Goal: Communication & Community: Answer question/provide support

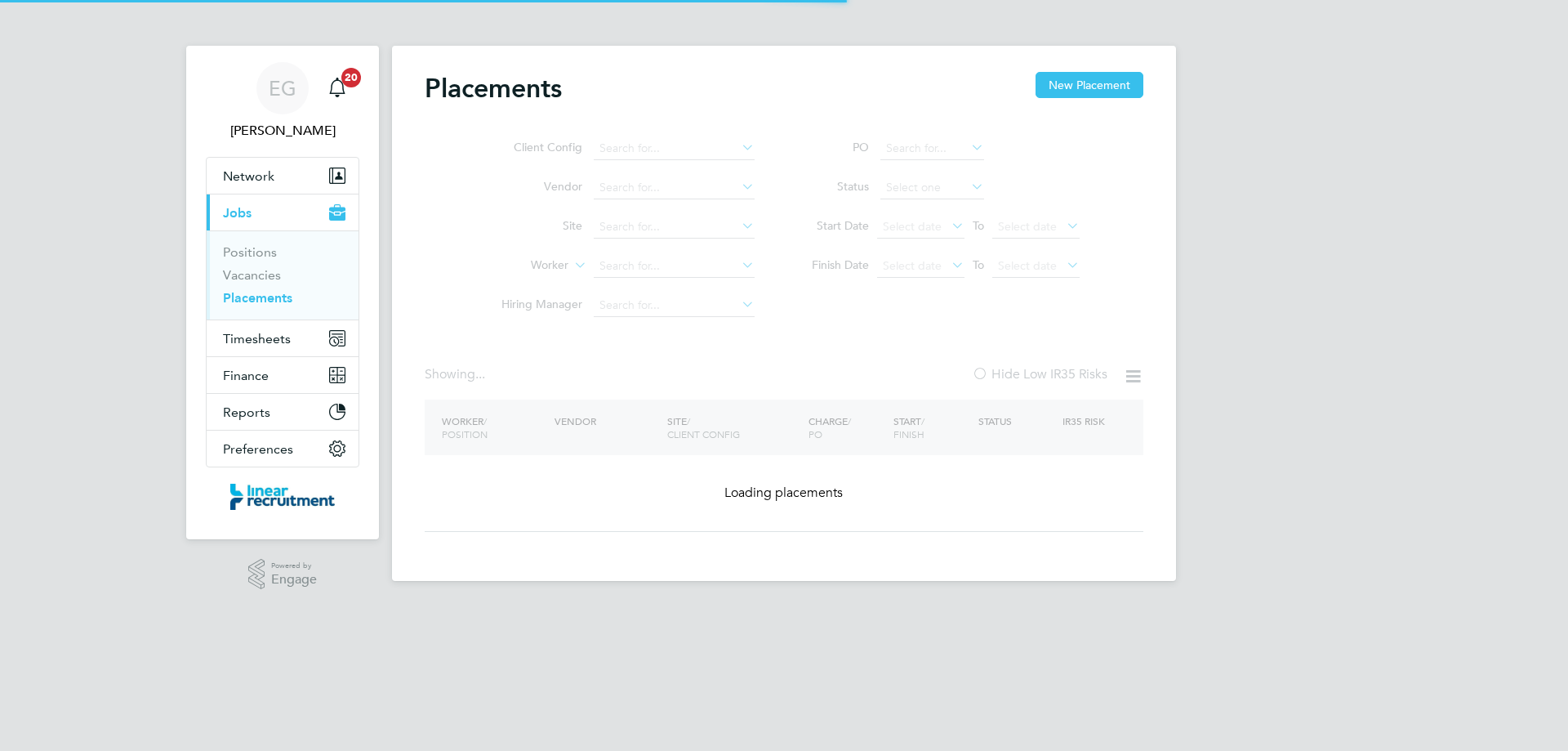
type input "[PERSON_NAME]"
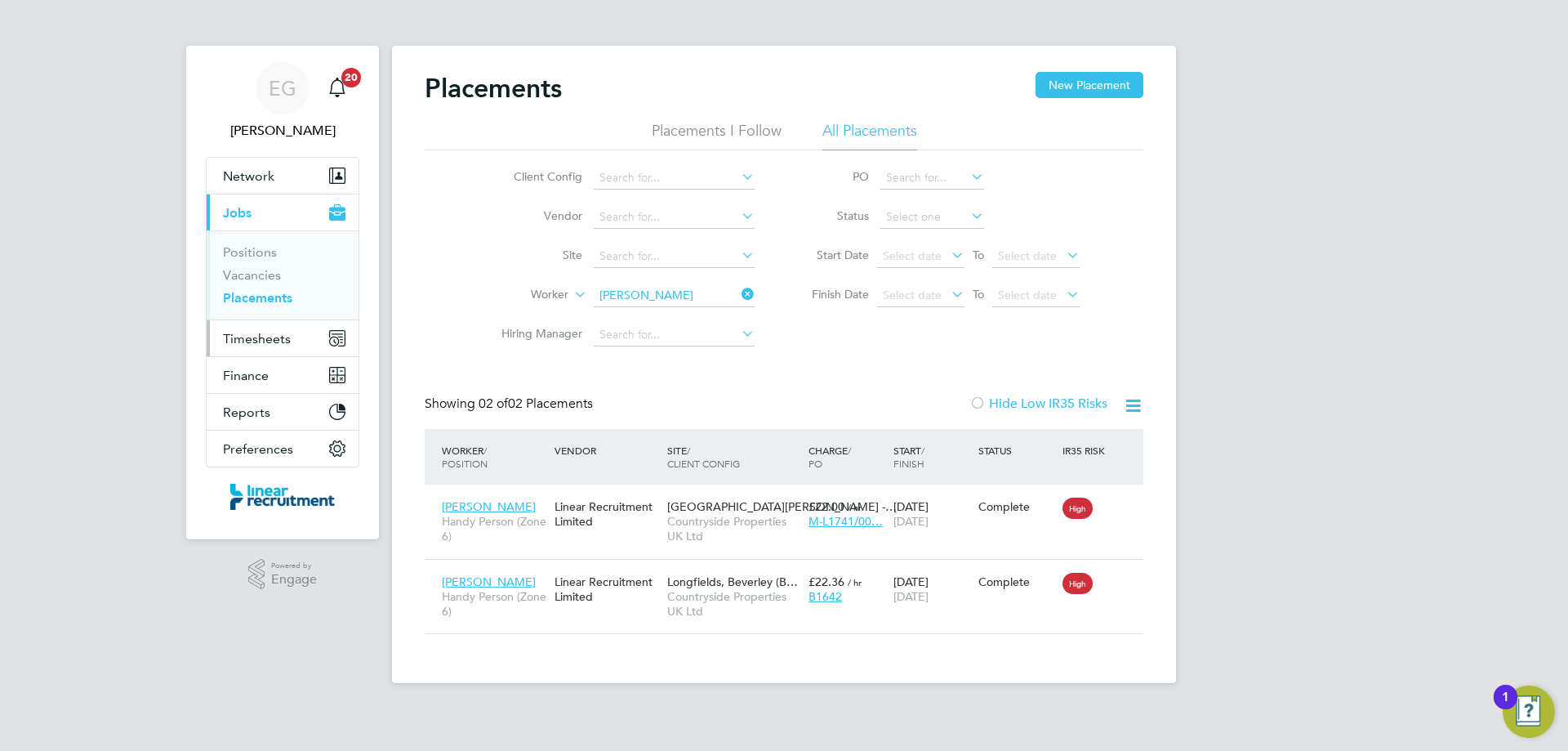
click at [267, 344] on span "Timesheets" at bounding box center [257, 339] width 68 height 15
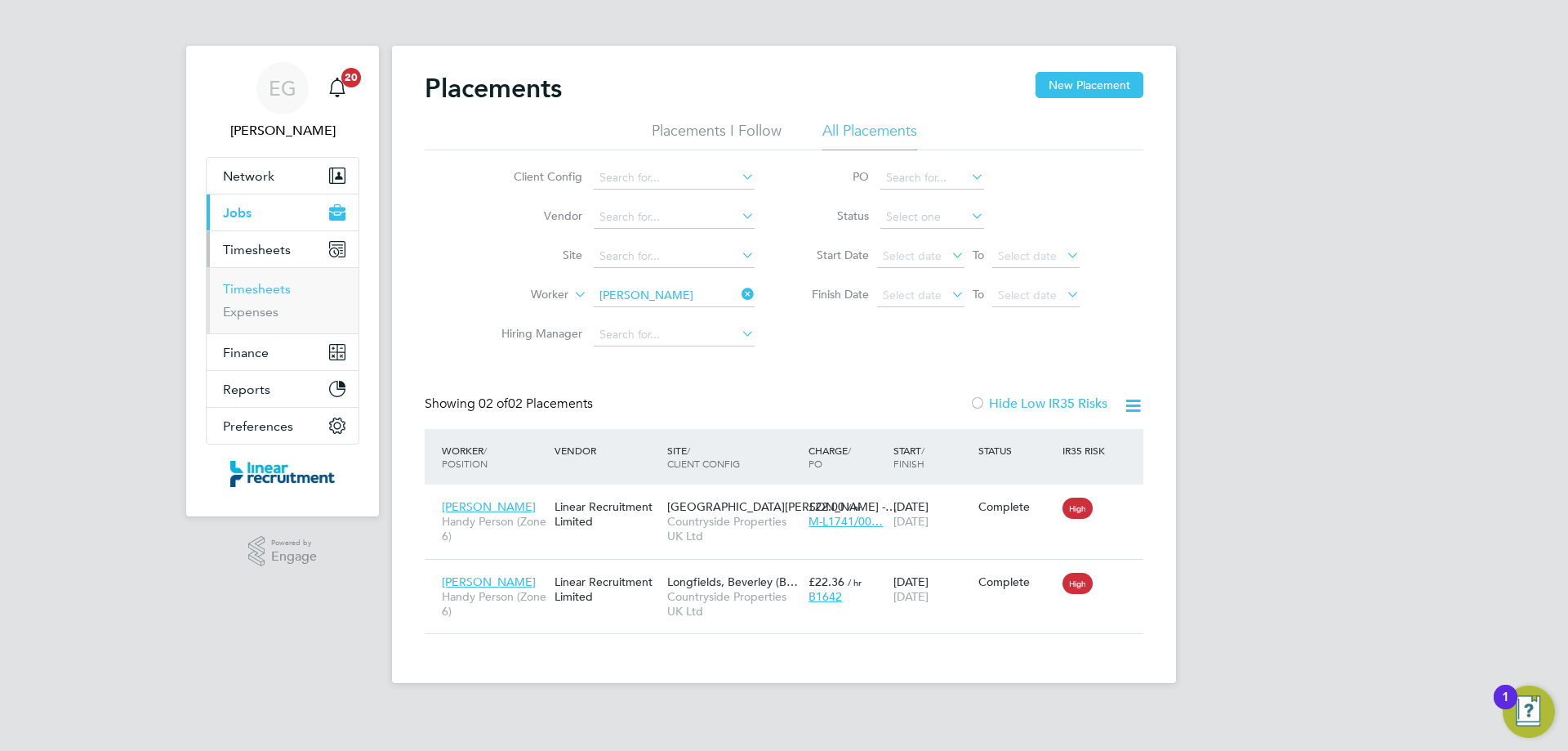
click at [266, 292] on link "Timesheets" at bounding box center [257, 288] width 68 height 15
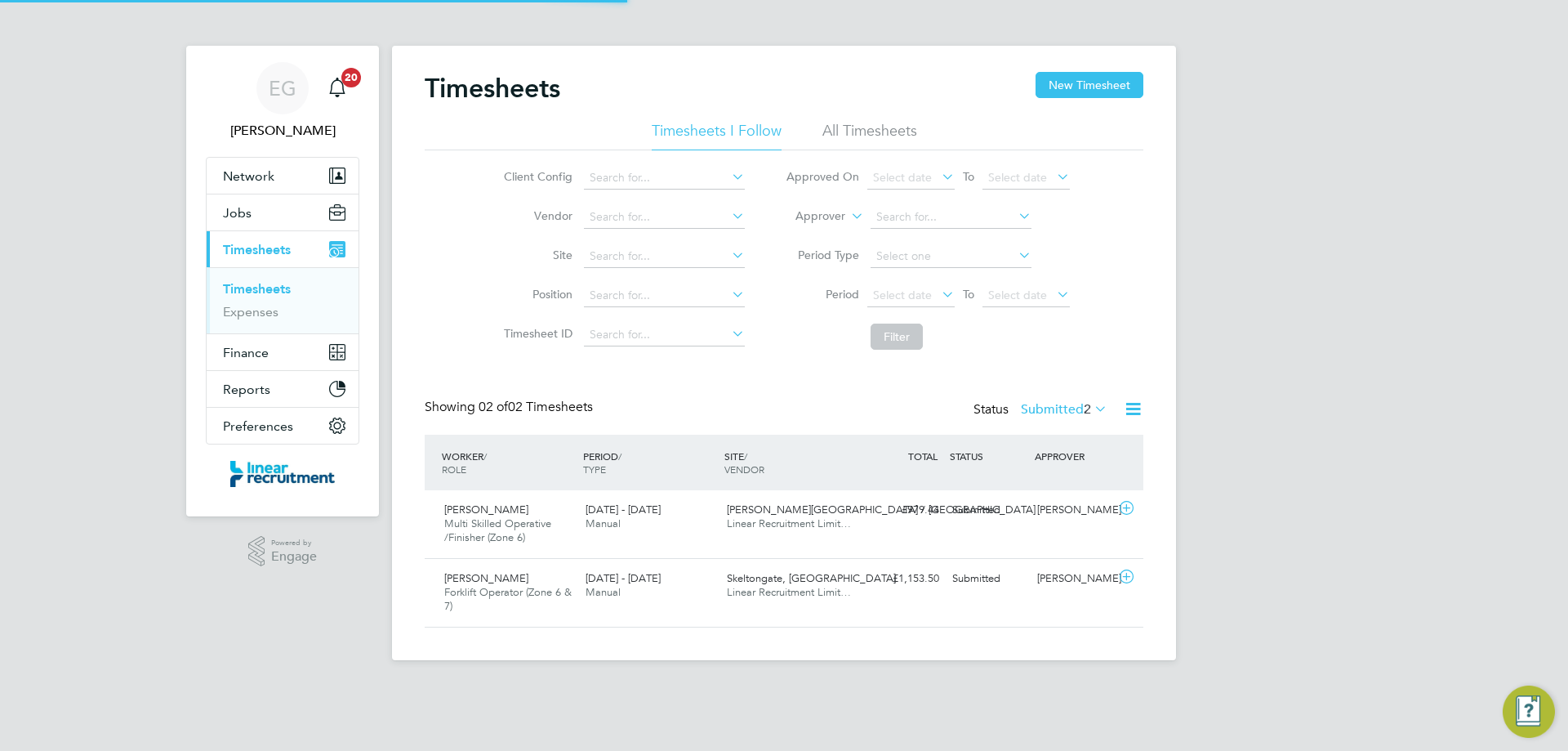
scroll to position [42, 142]
click at [1125, 511] on icon at bounding box center [1126, 509] width 20 height 13
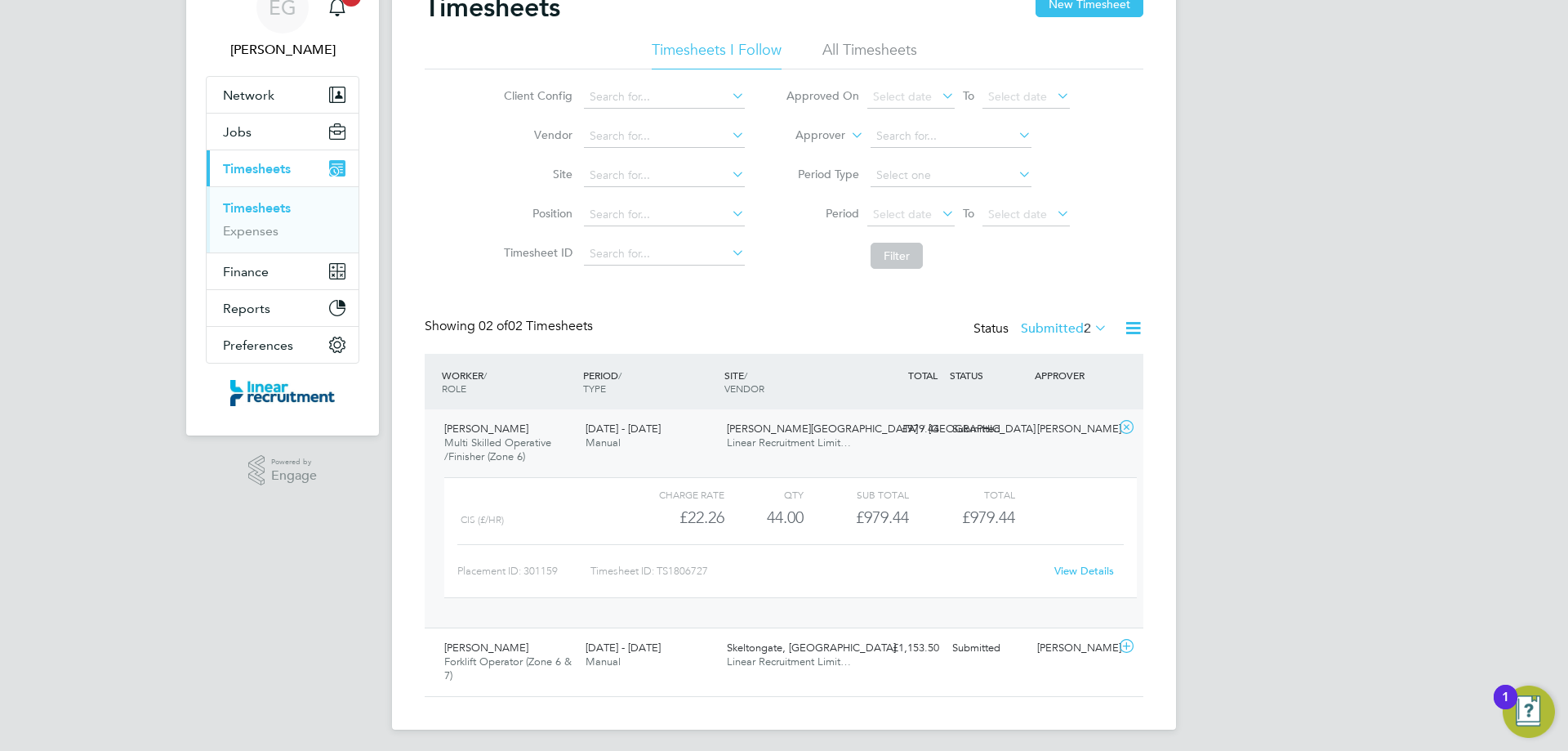
scroll to position [86, 0]
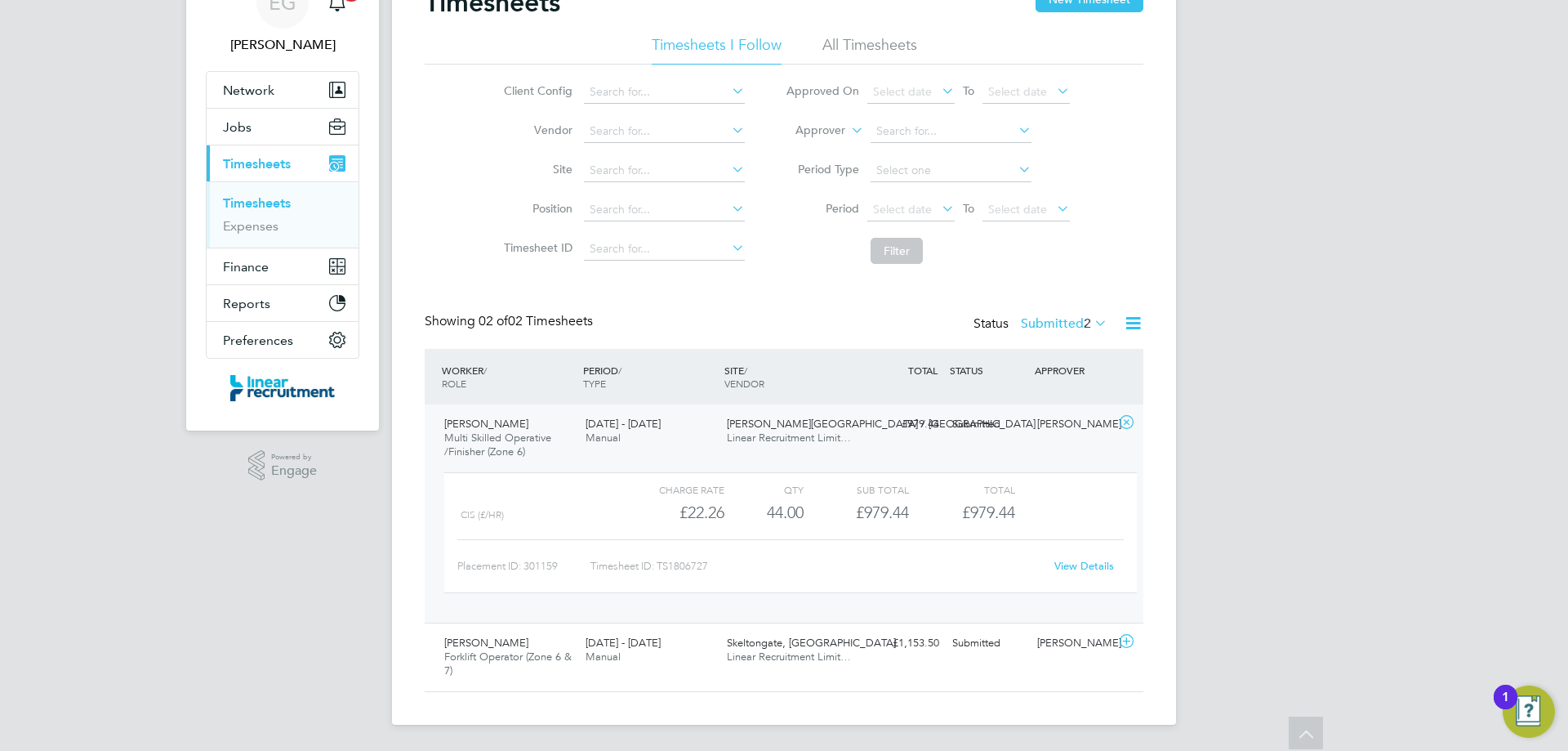
click at [1088, 561] on link "View Details" at bounding box center [1084, 565] width 59 height 14
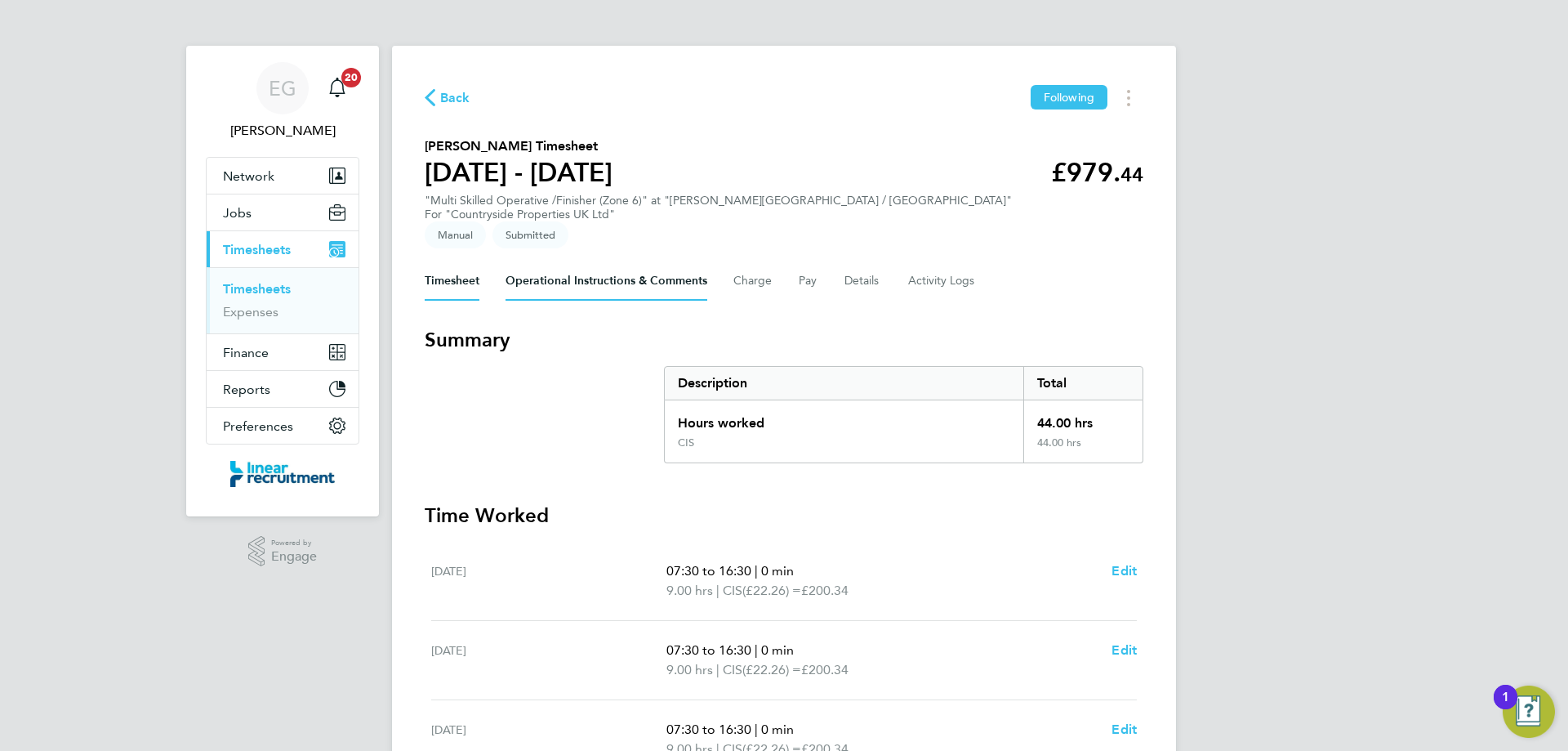
click at [622, 268] on Comments-tab "Operational Instructions & Comments" at bounding box center [606, 281] width 201 height 39
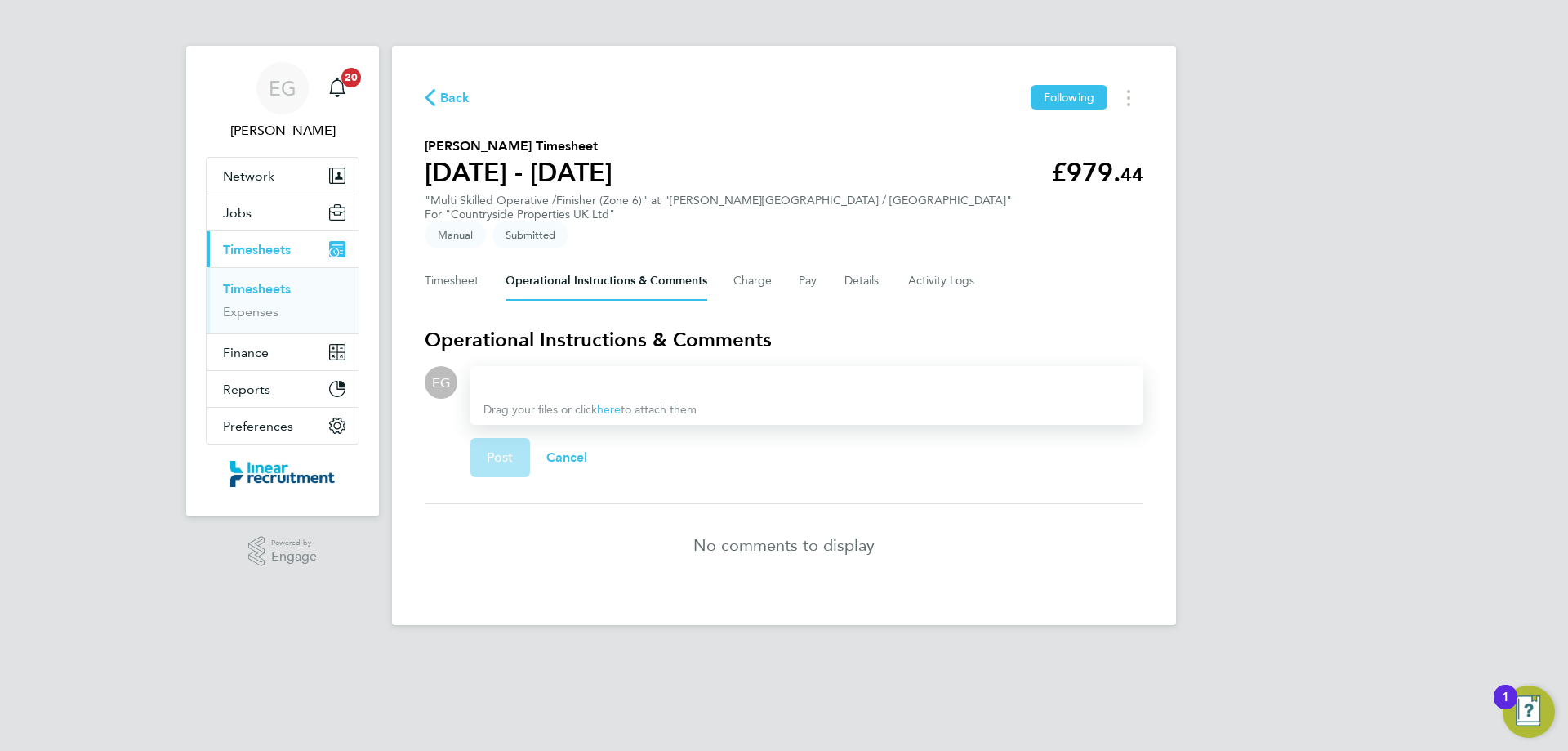
click at [643, 372] on div at bounding box center [807, 382] width 647 height 20
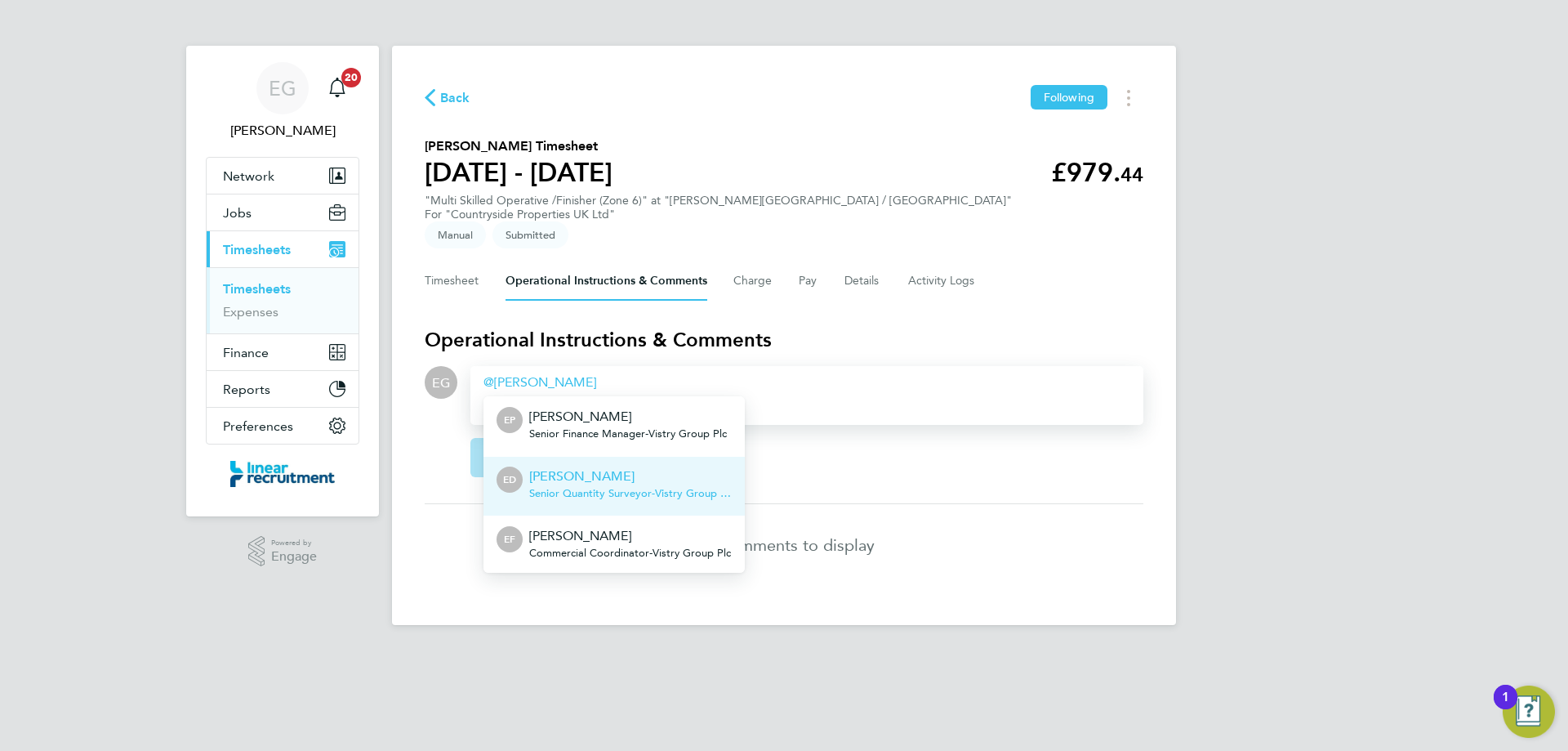
scroll to position [119, 0]
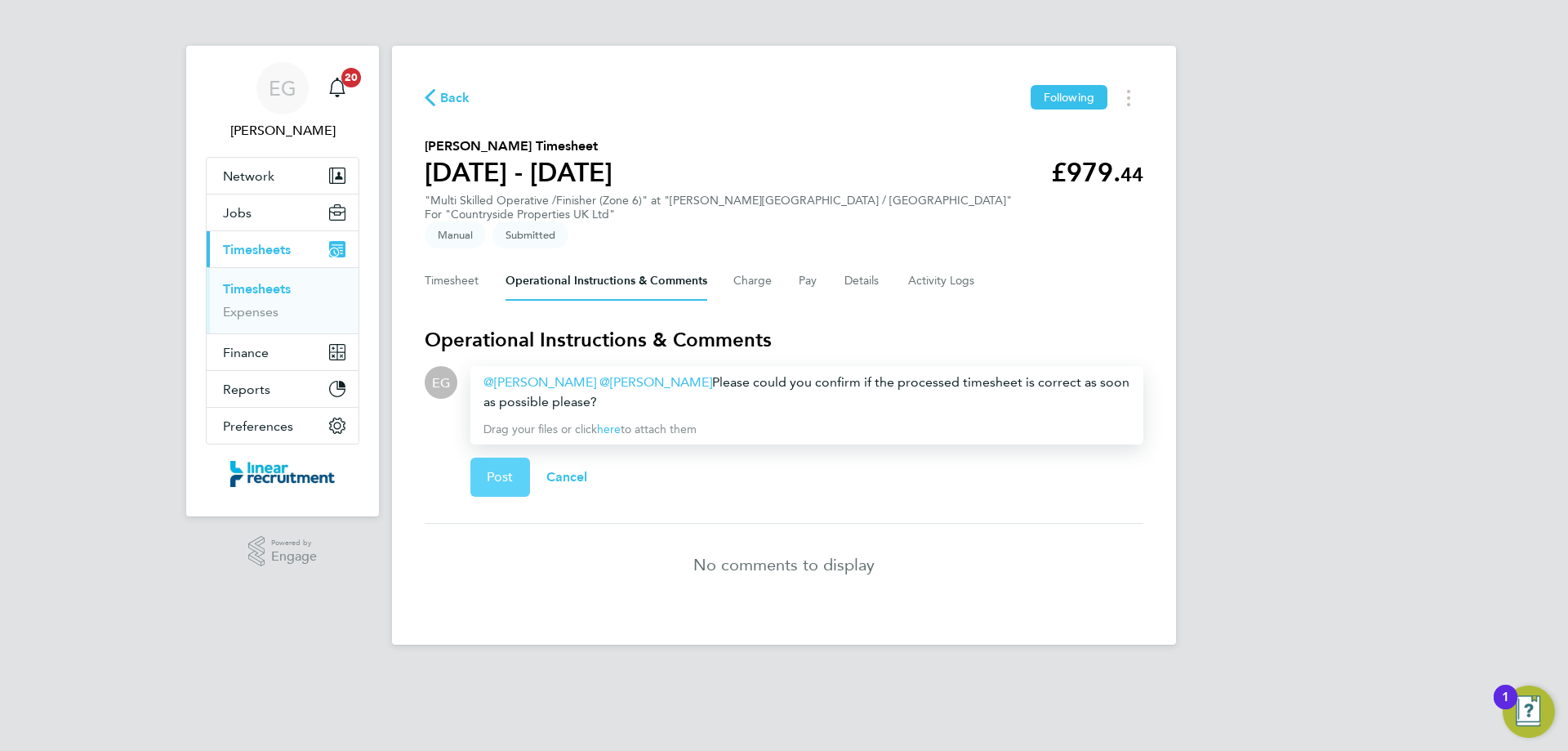
click at [515, 457] on button "Post" at bounding box center [500, 476] width 59 height 39
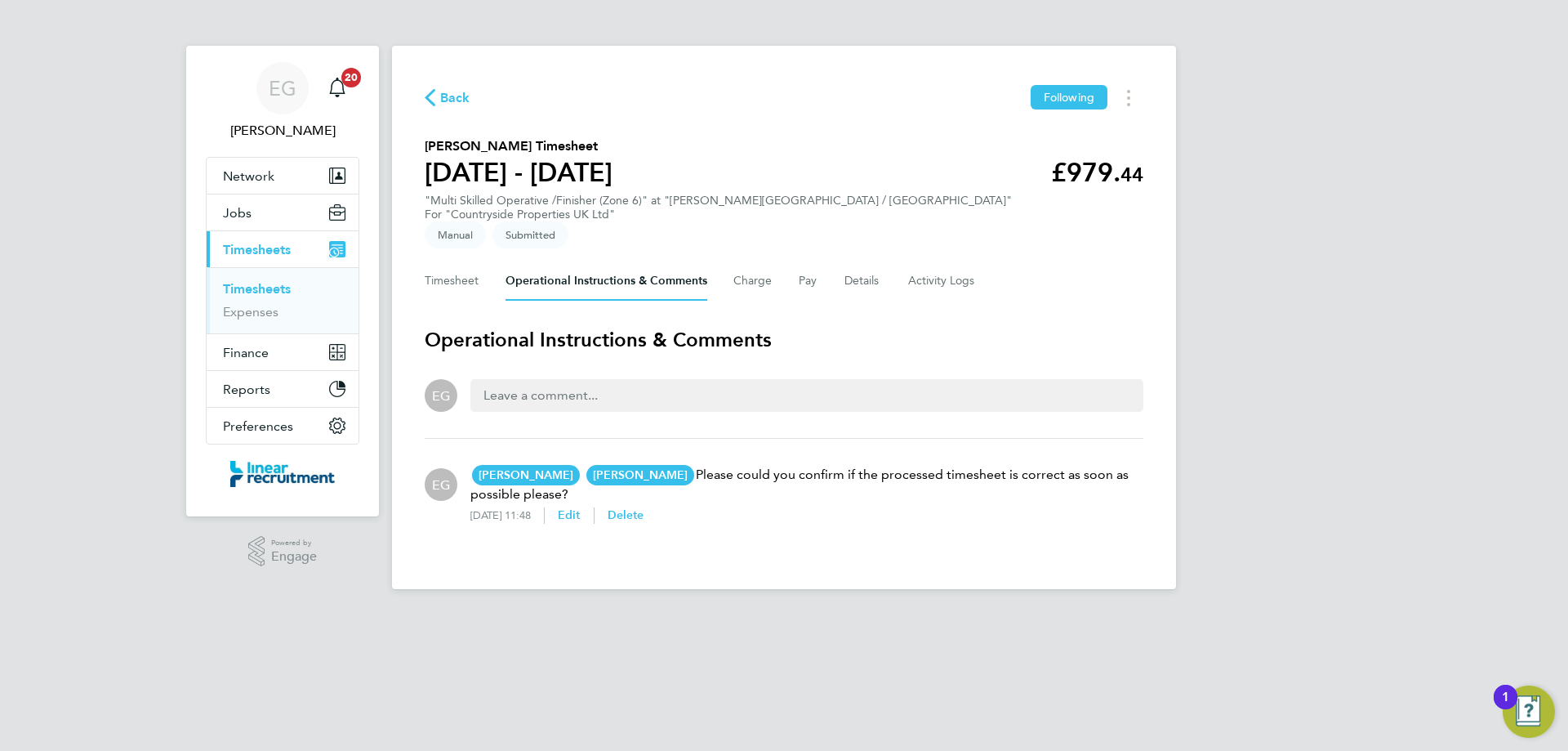
click at [253, 293] on link "Timesheets" at bounding box center [257, 288] width 68 height 15
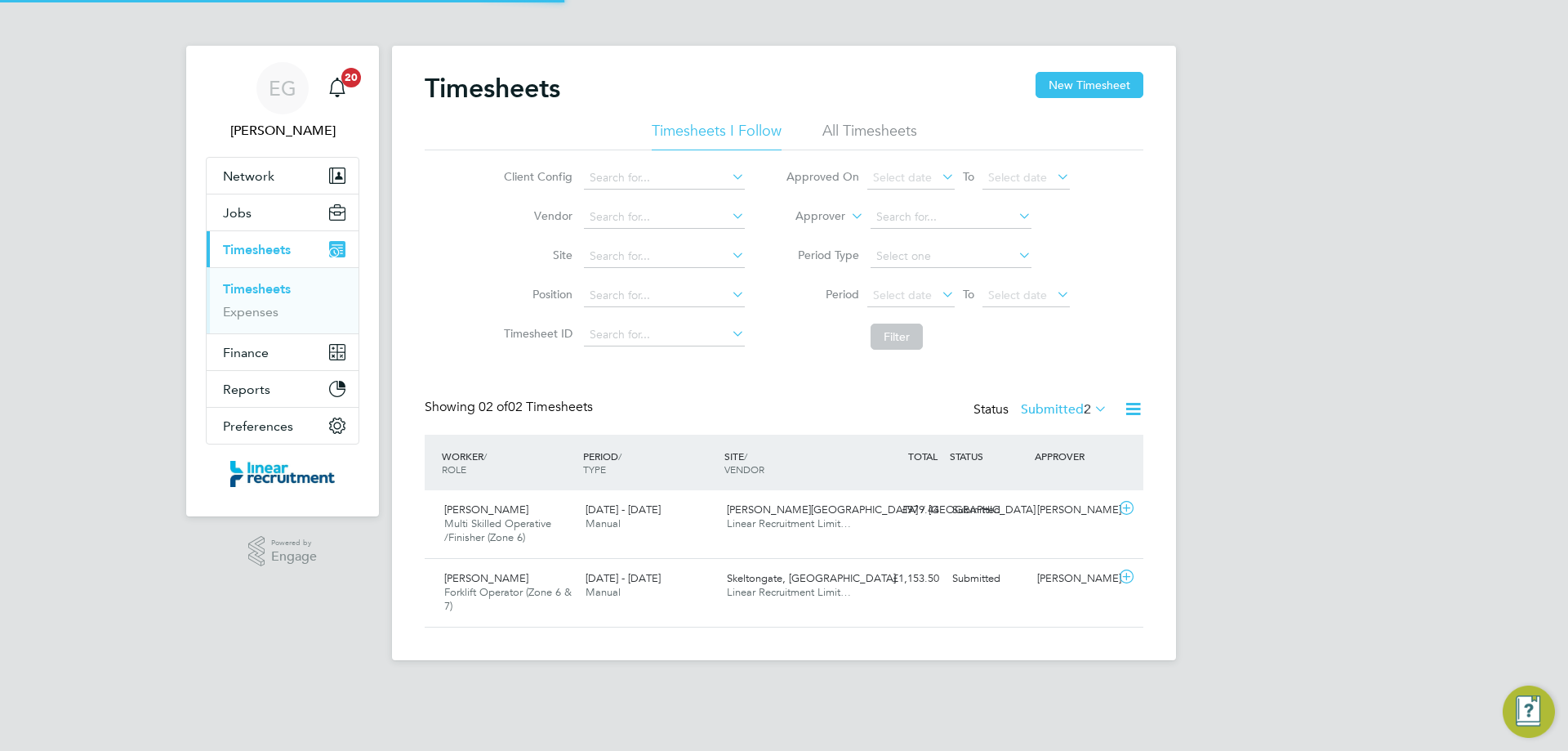
scroll to position [42, 142]
click at [1125, 576] on icon at bounding box center [1126, 576] width 20 height 13
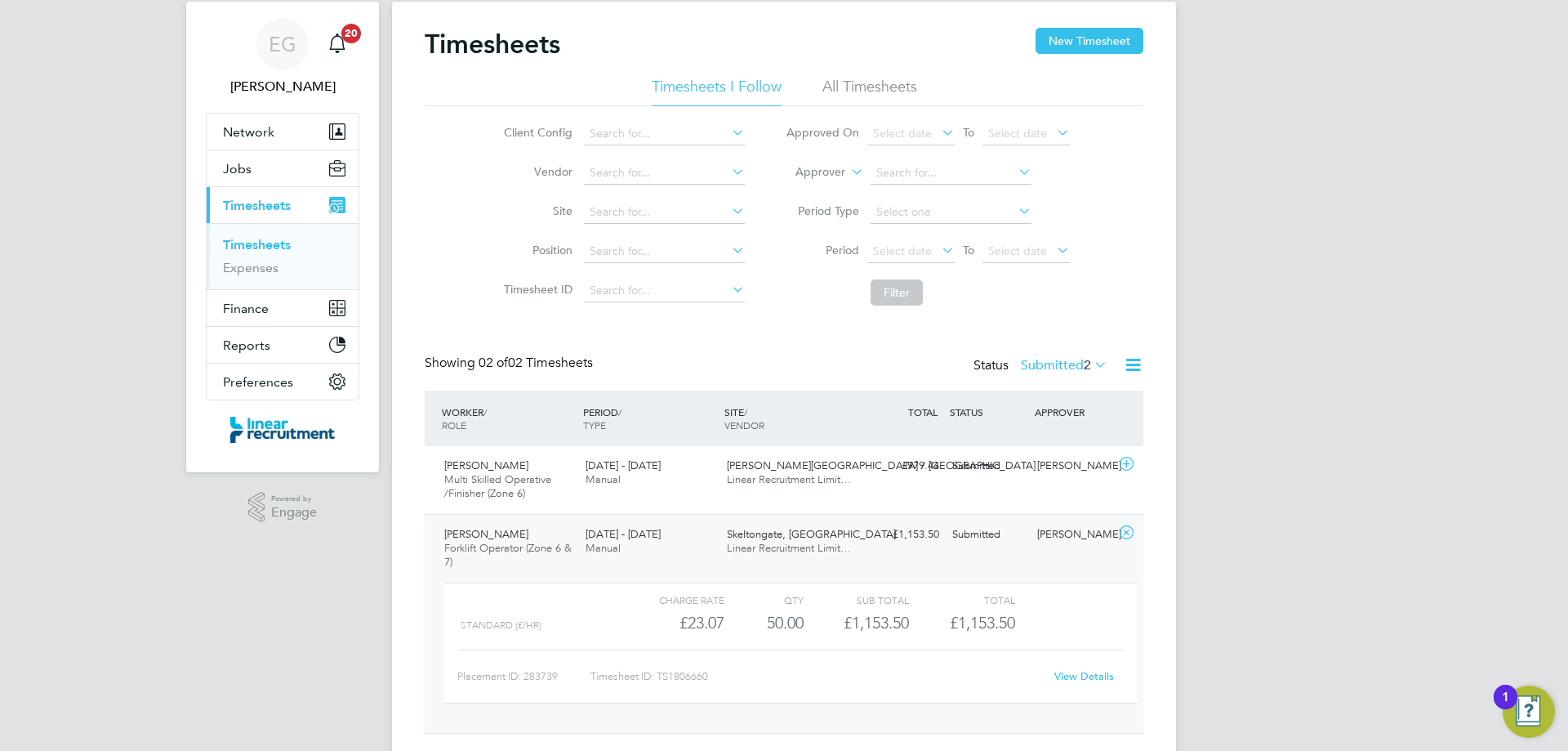
scroll to position [86, 0]
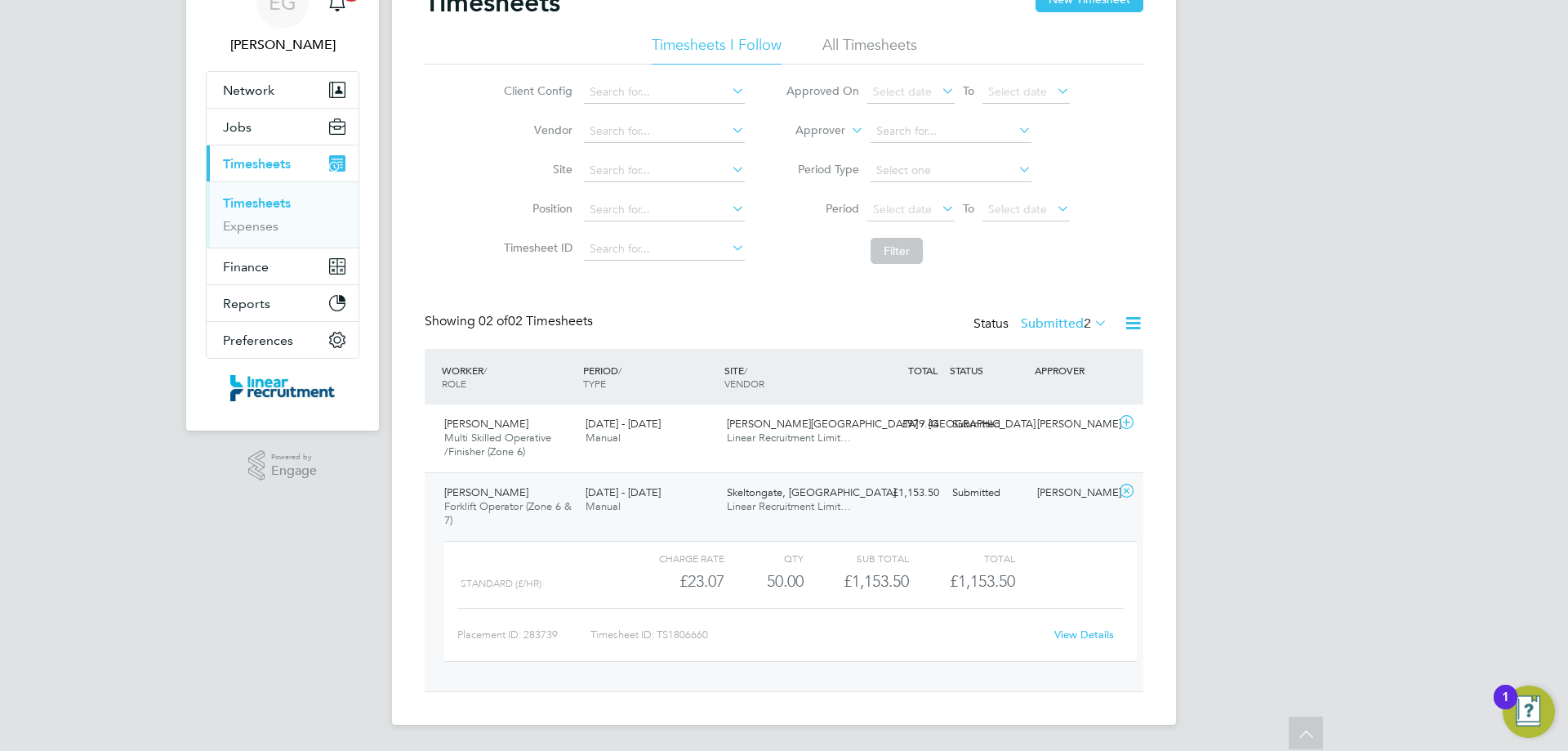
click at [1086, 633] on link "View Details" at bounding box center [1084, 634] width 59 height 14
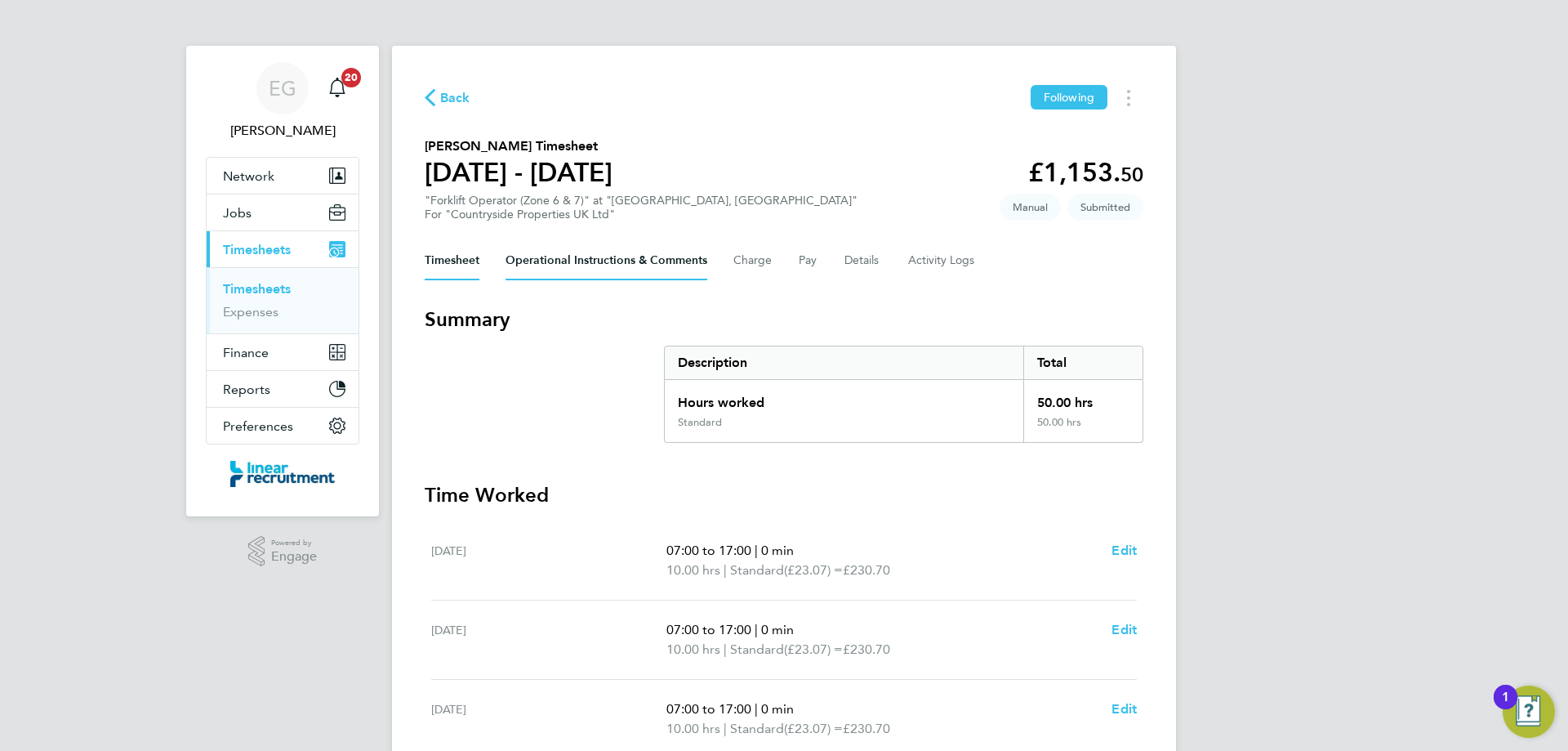
click at [556, 261] on Comments-tab "Operational Instructions & Comments" at bounding box center [606, 260] width 201 height 39
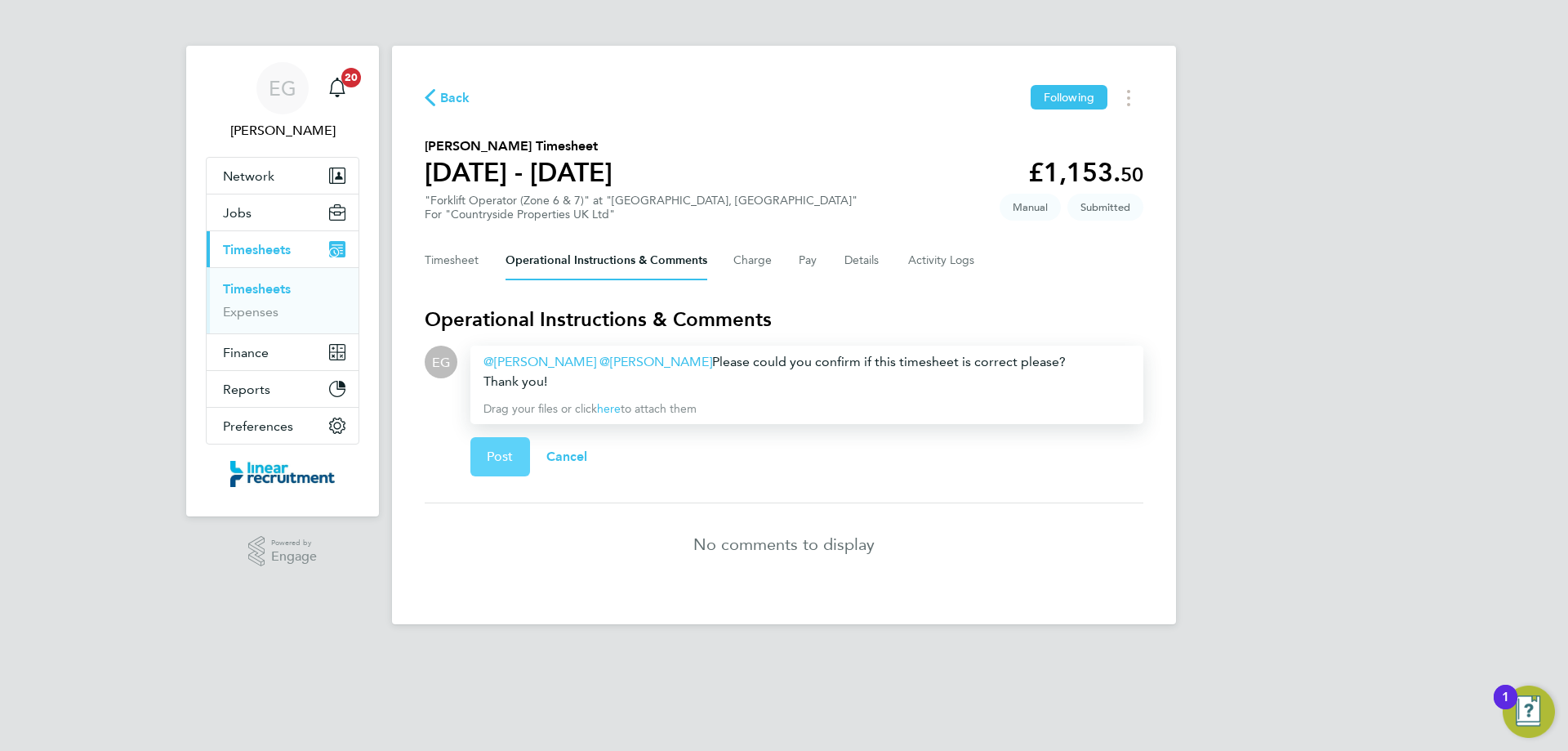
click at [499, 459] on span "Post" at bounding box center [500, 456] width 27 height 16
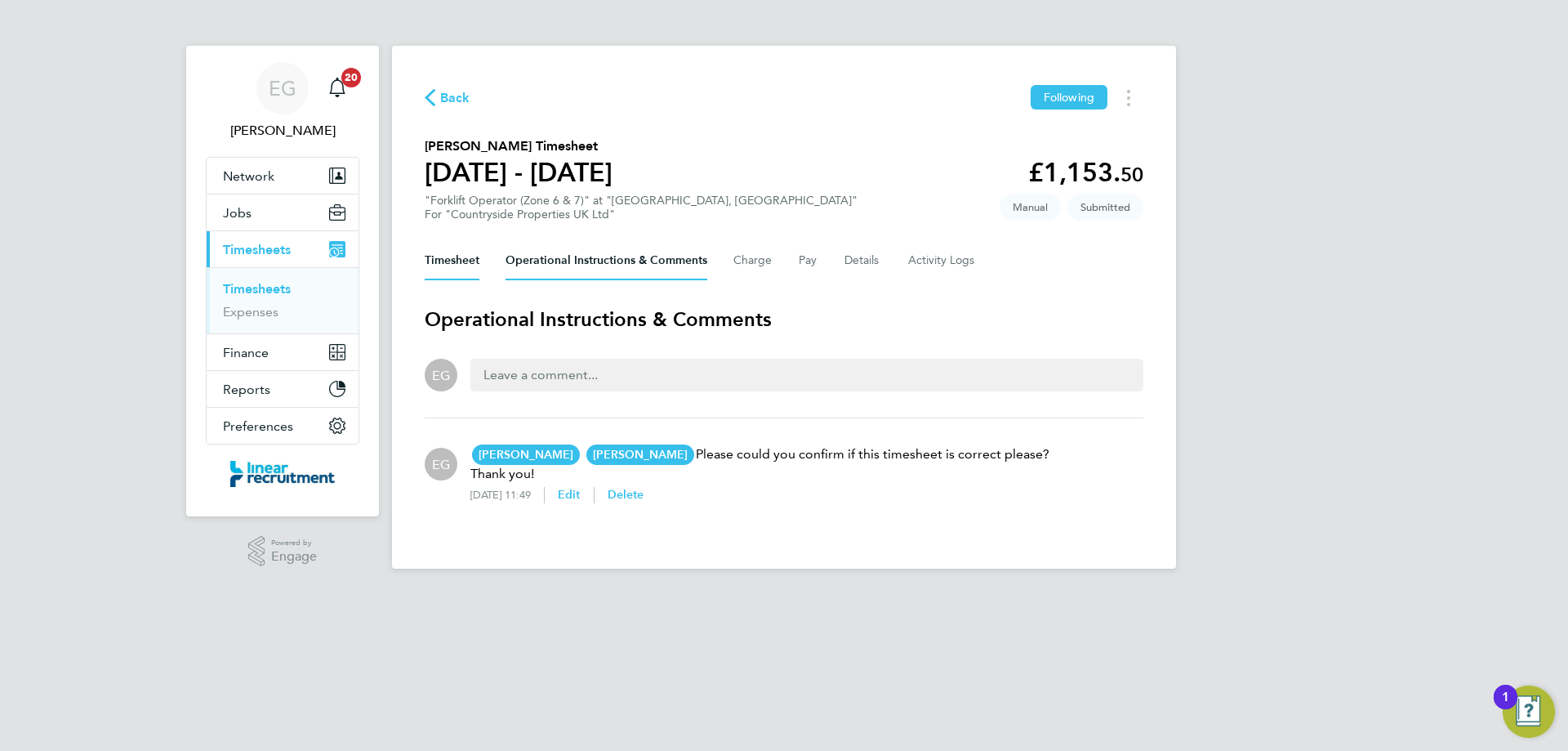
click at [446, 261] on button "Timesheet" at bounding box center [451, 260] width 54 height 39
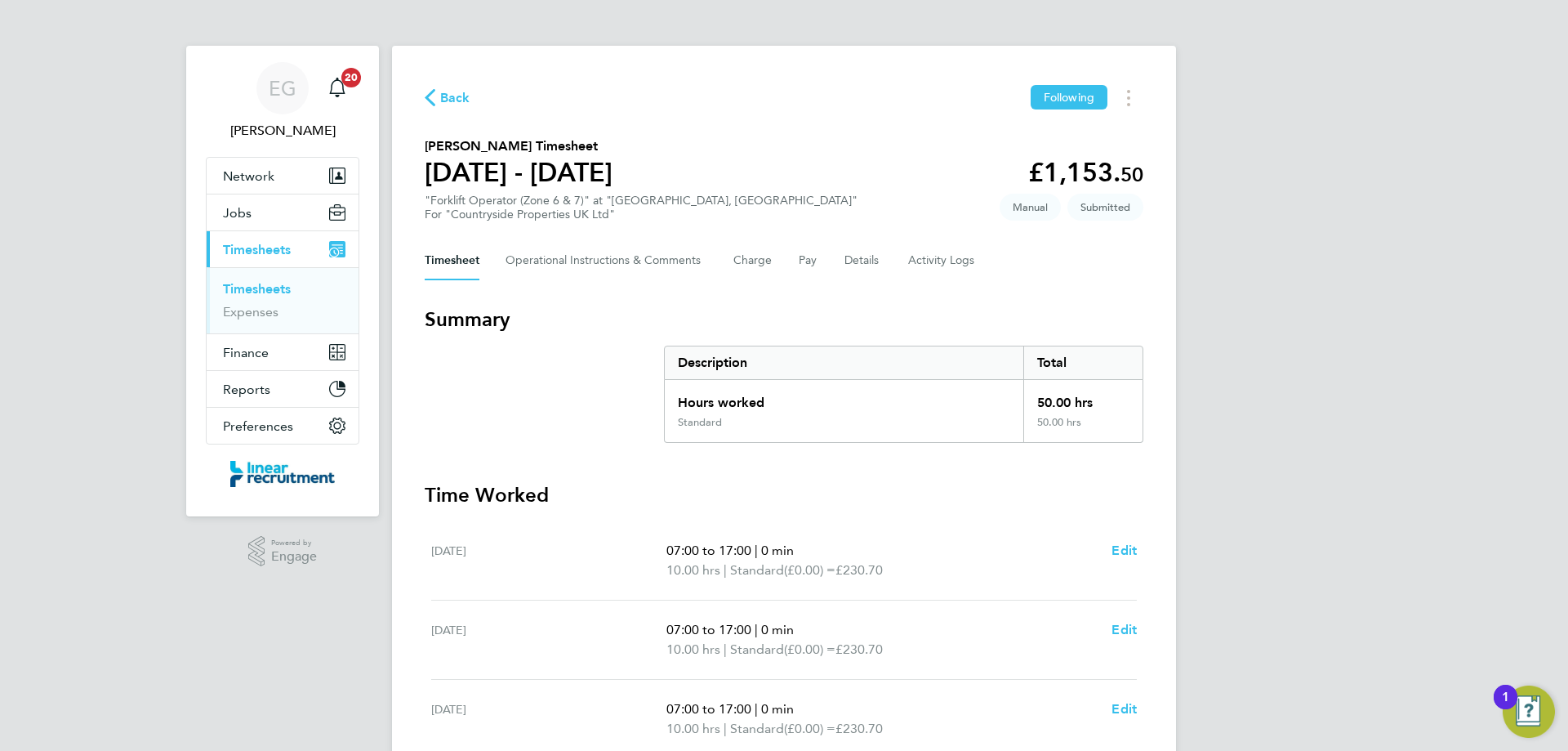
click at [275, 289] on link "Timesheets" at bounding box center [257, 288] width 68 height 15
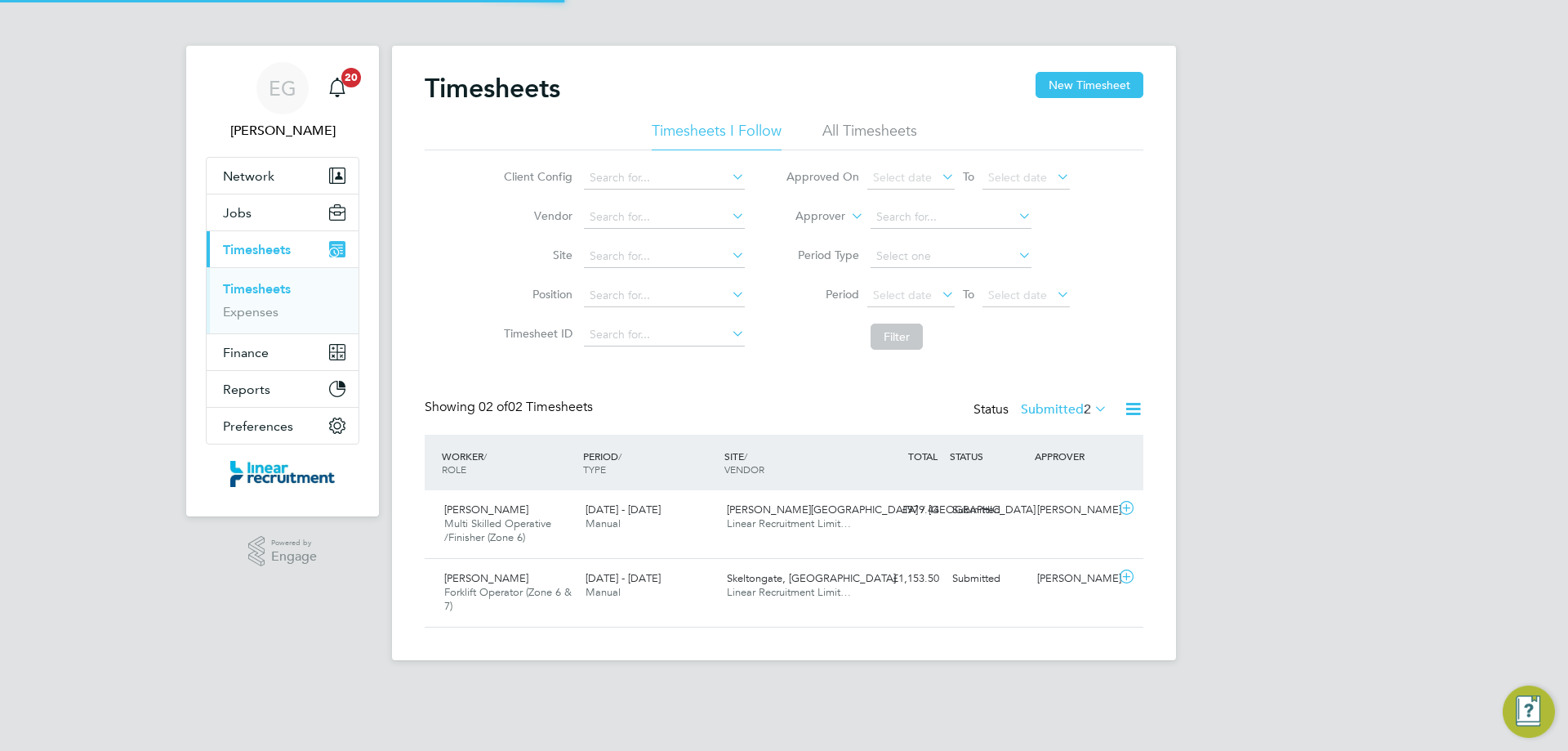
scroll to position [42, 142]
